Goal: Information Seeking & Learning: Learn about a topic

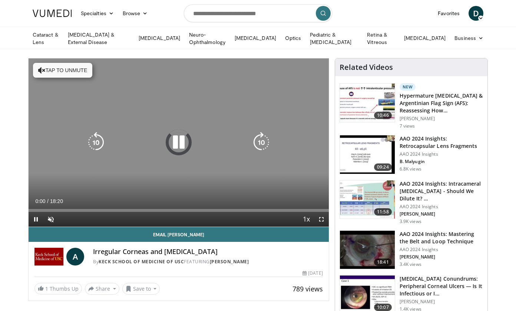
click at [41, 70] on icon "Video Player" at bounding box center [41, 70] width 7 height 7
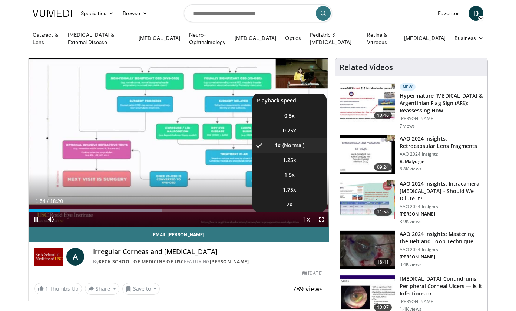
click at [307, 218] on span "Video Player" at bounding box center [306, 220] width 10 height 15
click at [287, 163] on li "1.25x" at bounding box center [289, 160] width 74 height 15
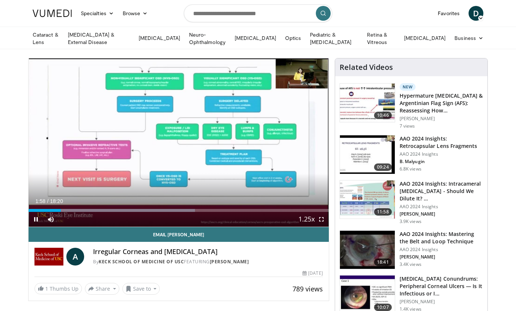
click at [319, 217] on span "Video Player" at bounding box center [321, 219] width 15 height 15
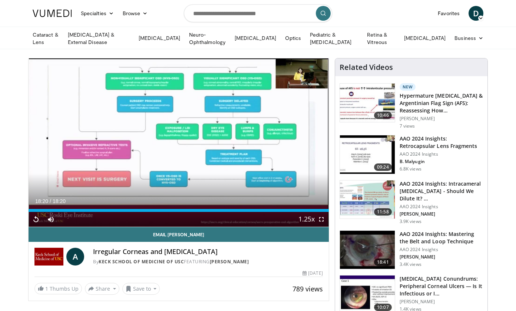
click at [57, 13] on img at bounding box center [52, 13] width 39 height 7
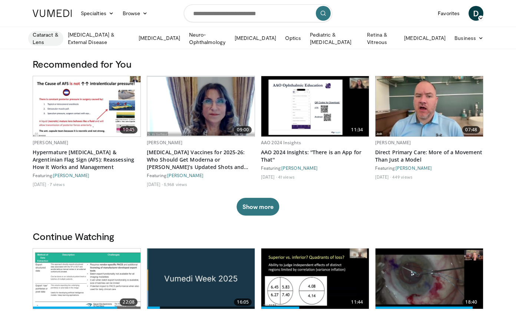
click at [52, 36] on link "Cataract & Lens" at bounding box center [45, 38] width 35 height 15
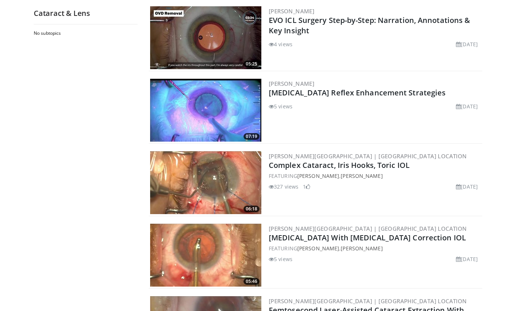
scroll to position [428, 0]
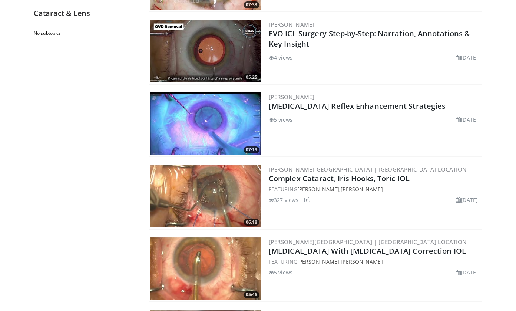
click at [203, 122] on img at bounding box center [205, 123] width 111 height 63
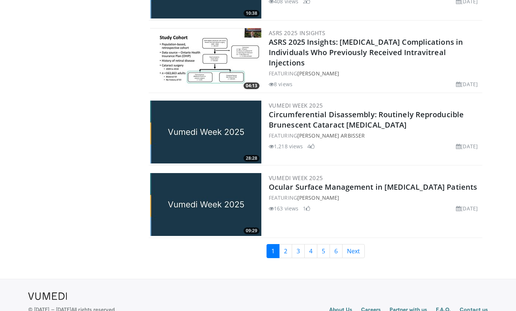
scroll to position [1663, 0]
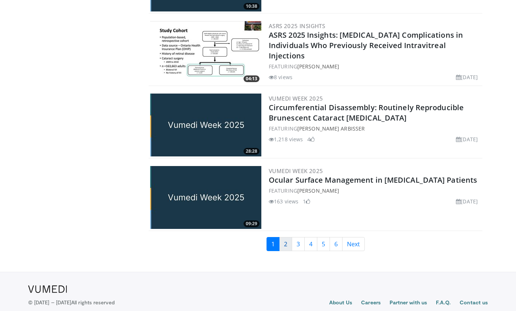
click at [284, 241] on link "2" at bounding box center [285, 244] width 13 height 14
click at [210, 205] on img at bounding box center [205, 197] width 111 height 63
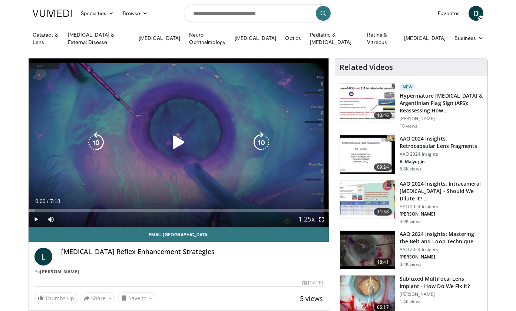
click at [194, 135] on div "Video Player" at bounding box center [179, 142] width 180 height 15
click at [180, 139] on icon "Video Player" at bounding box center [178, 142] width 21 height 21
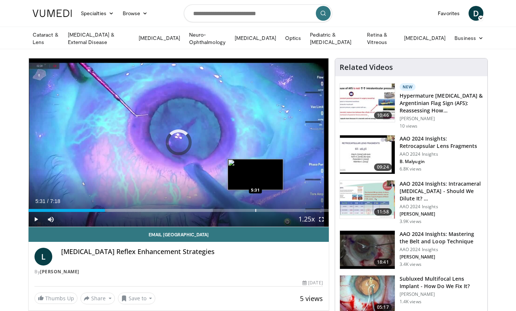
click at [255, 207] on div "Loaded : 61.41% 5:31 5:31" at bounding box center [179, 208] width 300 height 7
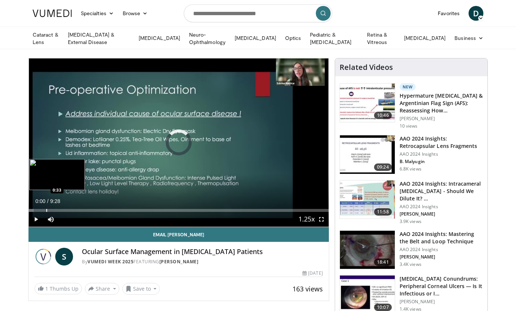
click at [46, 209] on div "Progress Bar" at bounding box center [46, 210] width 1 height 3
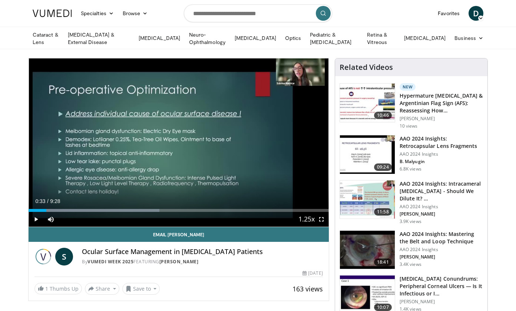
click at [34, 217] on span "Video Player" at bounding box center [36, 219] width 15 height 15
click at [321, 220] on span "Video Player" at bounding box center [321, 219] width 15 height 15
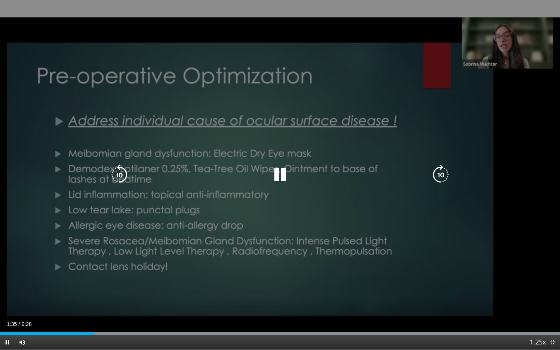
click at [281, 179] on icon "Video Player" at bounding box center [280, 174] width 21 height 21
click at [277, 177] on icon "Video Player" at bounding box center [280, 174] width 21 height 21
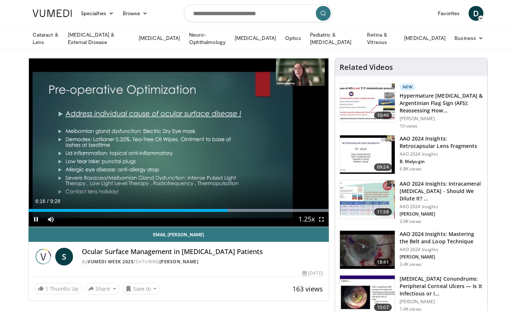
click at [321, 220] on span "Video Player" at bounding box center [321, 219] width 15 height 15
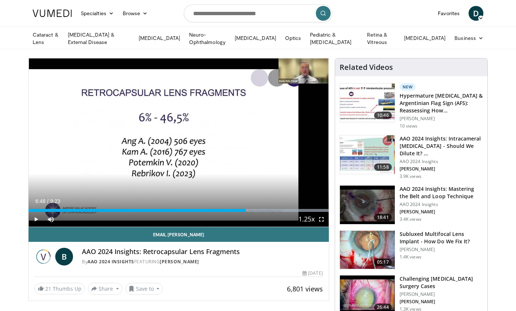
click at [38, 218] on span "Video Player" at bounding box center [36, 219] width 15 height 15
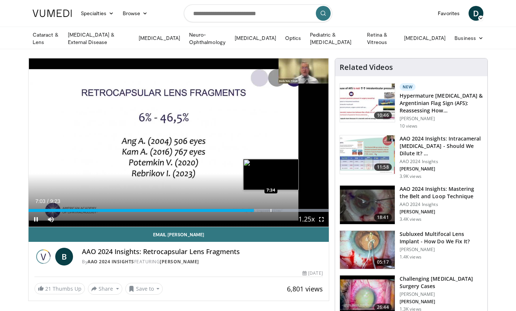
click at [271, 210] on div "Progress Bar" at bounding box center [270, 210] width 1 height 3
click at [293, 209] on div "Progress Bar" at bounding box center [293, 210] width 1 height 3
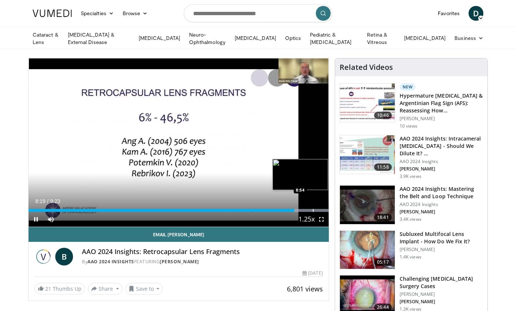
click at [313, 210] on div "Progress Bar" at bounding box center [313, 210] width 1 height 3
click at [321, 210] on div "Progress Bar" at bounding box center [321, 210] width 1 height 3
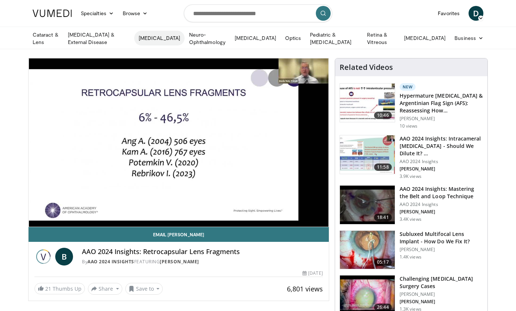
click at [157, 37] on link "[MEDICAL_DATA]" at bounding box center [159, 38] width 50 height 15
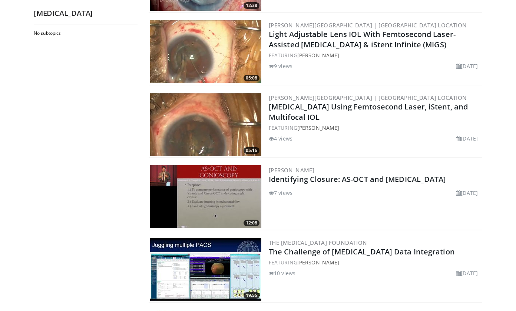
scroll to position [500, 0]
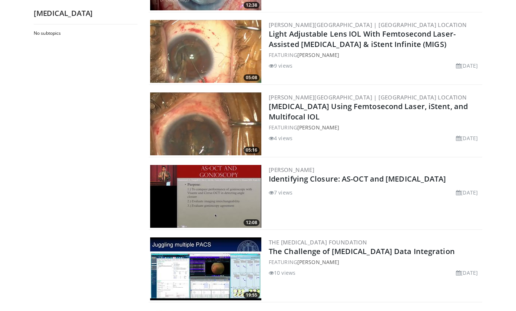
click at [201, 196] on img at bounding box center [205, 196] width 111 height 63
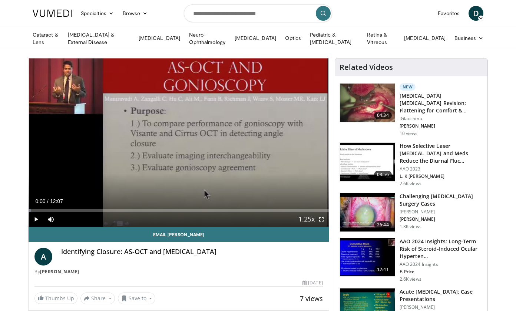
click at [37, 219] on span "Video Player" at bounding box center [36, 219] width 15 height 15
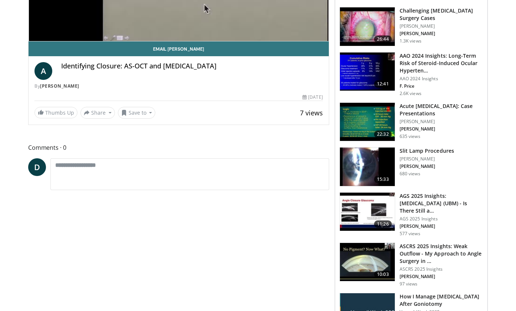
scroll to position [186, 0]
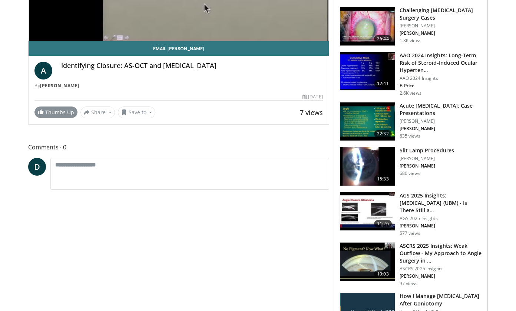
click at [40, 112] on span at bounding box center [41, 112] width 6 height 6
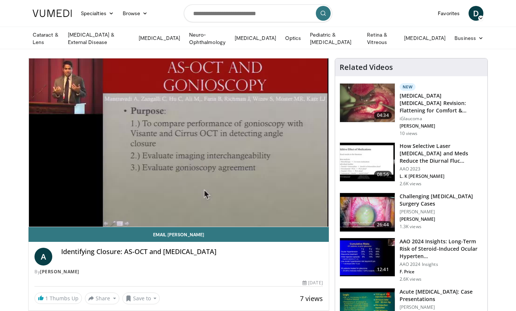
scroll to position [0, 0]
